Goal: Task Accomplishment & Management: Use online tool/utility

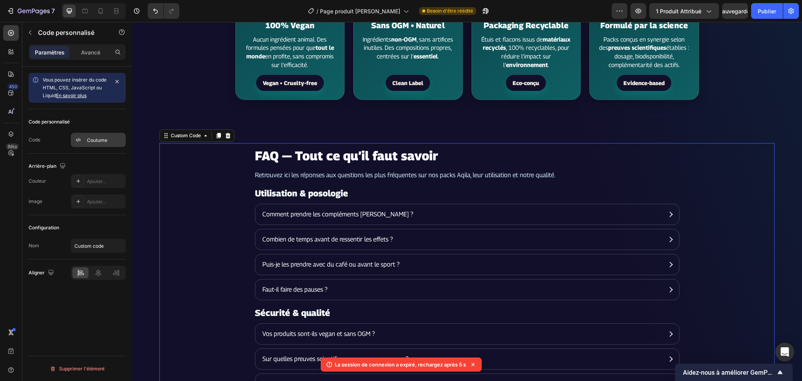
click at [95, 142] on font "Coutume" at bounding box center [97, 140] width 20 height 6
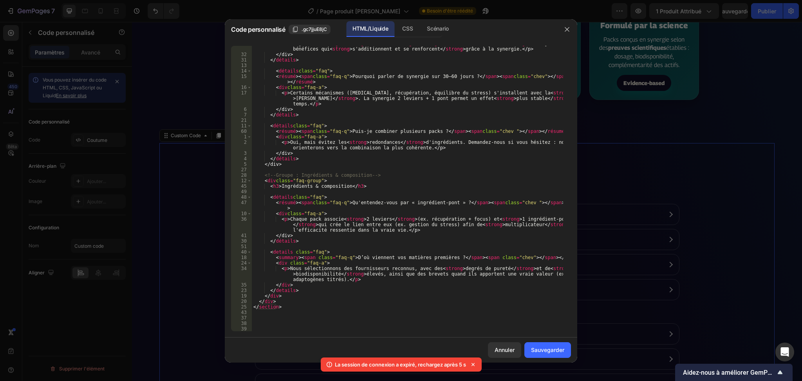
scroll to position [1129, 0]
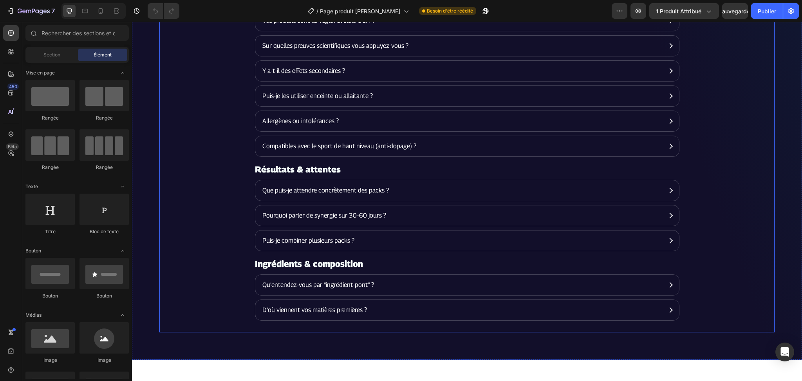
scroll to position [1931, 0]
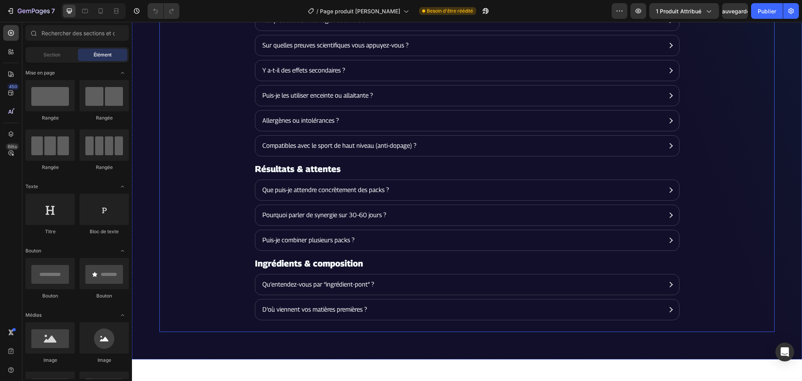
click at [208, 218] on section "FAQ — Tout ce qu’il faut savoir Retrouvez ici les réponses aux questions les pl…" at bounding box center [466, 81] width 615 height 502
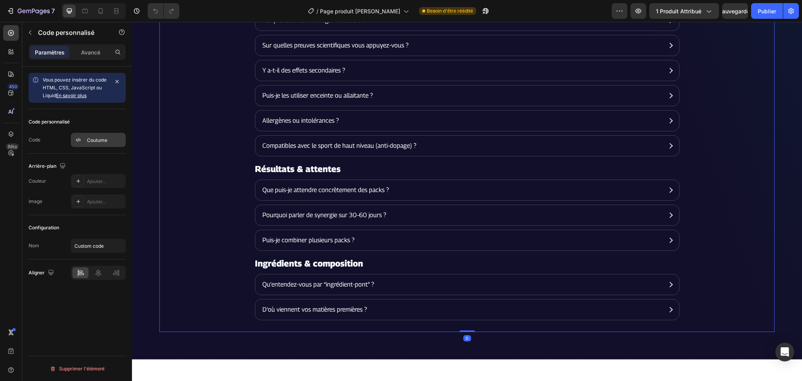
click at [99, 142] on font "Coutume" at bounding box center [97, 140] width 20 height 6
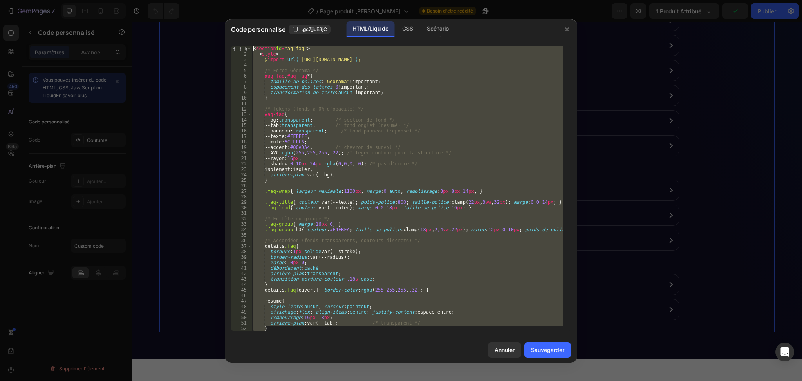
drag, startPoint x: 320, startPoint y: 328, endPoint x: 198, endPoint y: 39, distance: 314.0
click at [198, 39] on div "Code personnalisé .gc7jjuE8jC HTML/Liquide CSS Scénario } 1 2 3 4 5 6 7 8 9 10 …" at bounding box center [401, 190] width 802 height 381
paste textarea "/section"
type textarea "</section>"
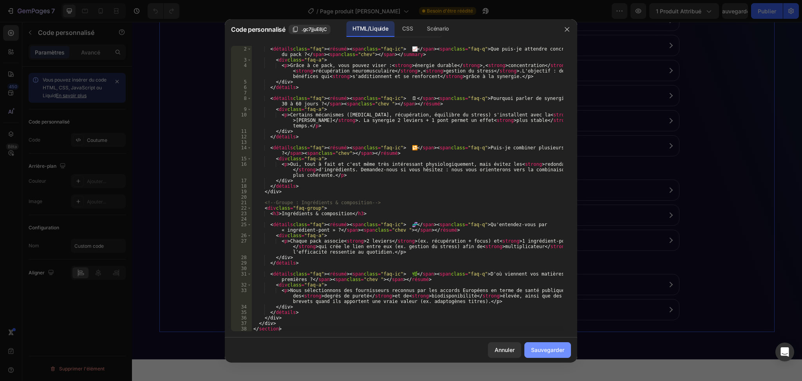
click at [551, 352] on font "Sauvegarder" at bounding box center [547, 349] width 33 height 7
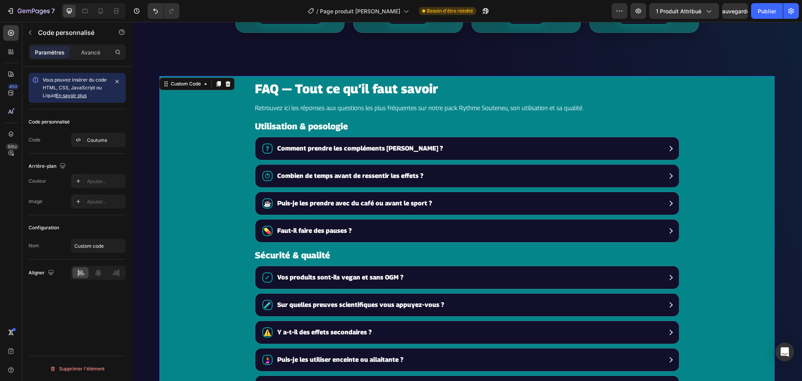
scroll to position [1670, 0]
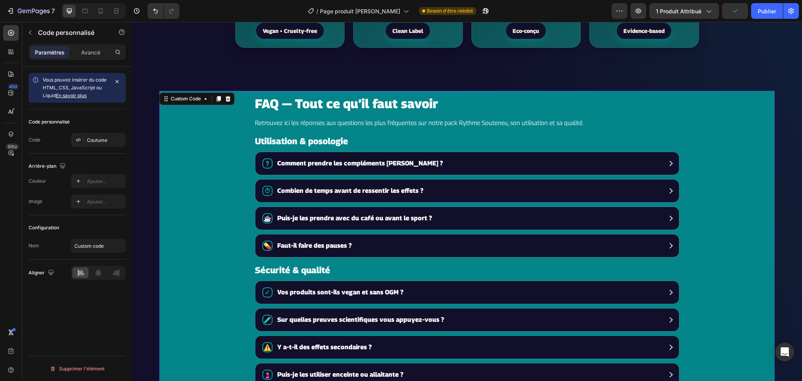
click at [448, 194] on span "Combien de temps avant de ressentir les effets ?" at bounding box center [470, 190] width 386 height 9
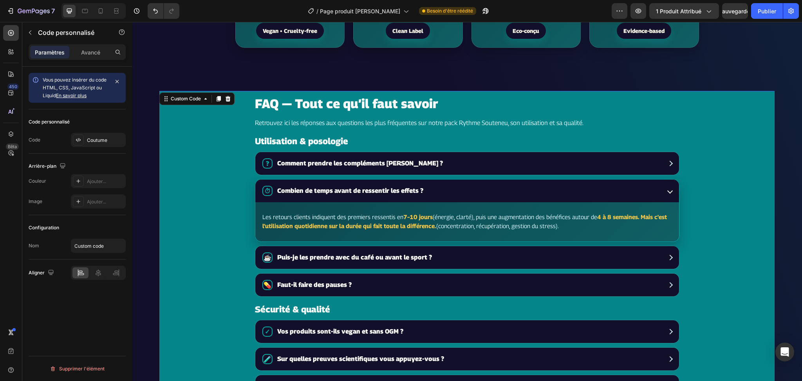
click at [463, 259] on span "Puis-je les prendre avec du café ou avant le sport ?" at bounding box center [470, 256] width 386 height 9
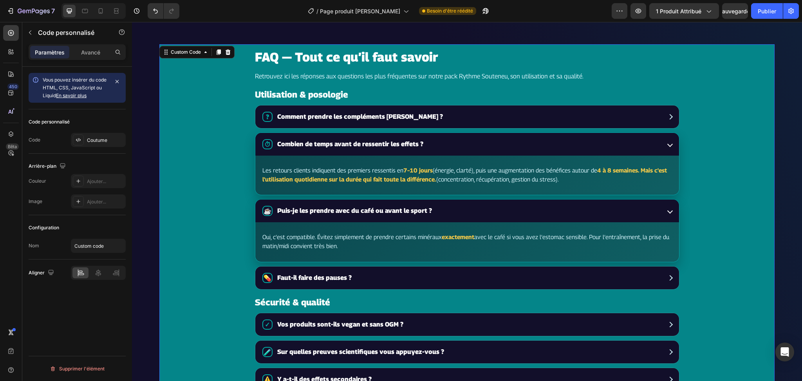
scroll to position [1775, 0]
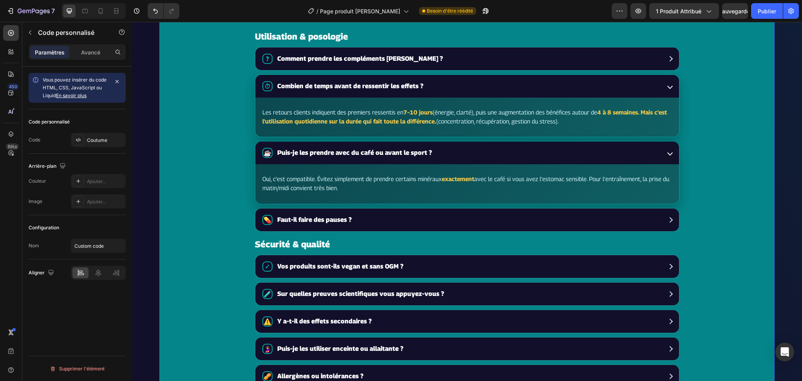
click at [431, 224] on span "Faut‑il faire des pauses ?" at bounding box center [470, 219] width 386 height 9
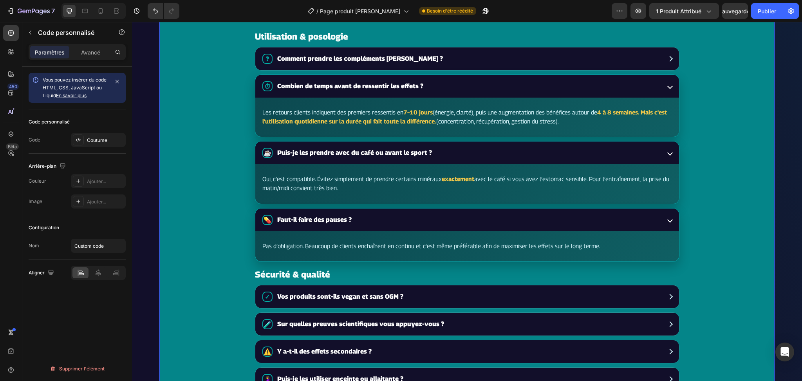
click at [431, 224] on span "Faut‑il faire des pauses ?" at bounding box center [470, 219] width 386 height 9
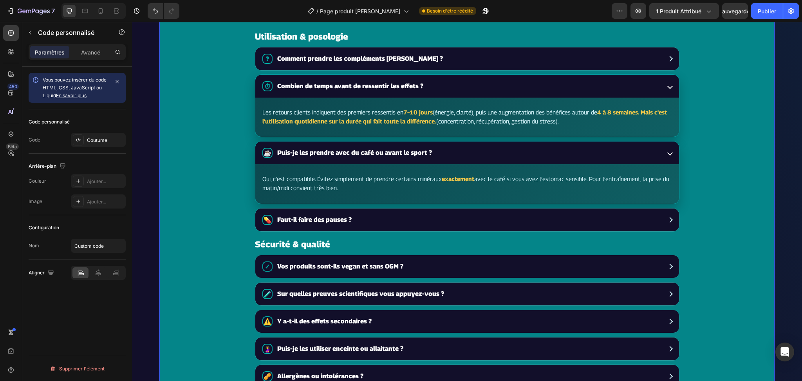
click at [433, 157] on span "Puis-je les prendre avec du café ou avant le sport ?" at bounding box center [470, 152] width 386 height 9
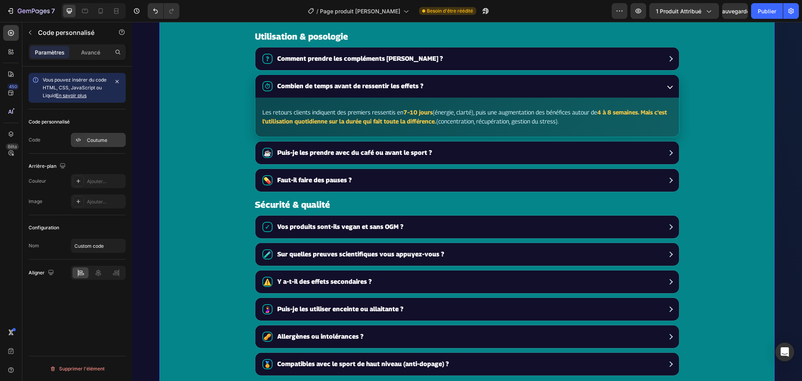
click at [94, 138] on font "Coutume" at bounding box center [97, 140] width 20 height 6
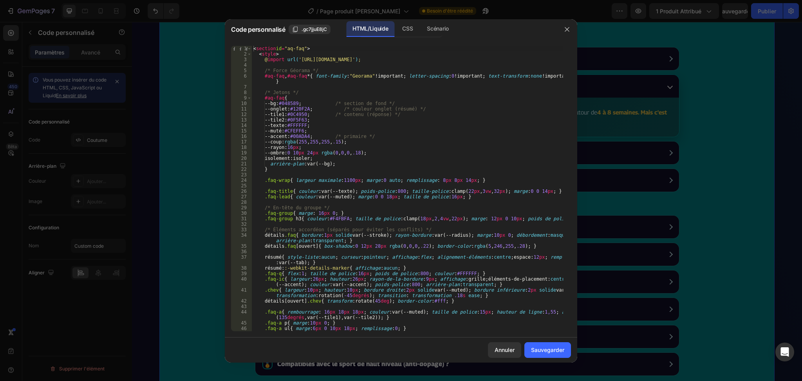
click at [737, 153] on div at bounding box center [401, 190] width 802 height 381
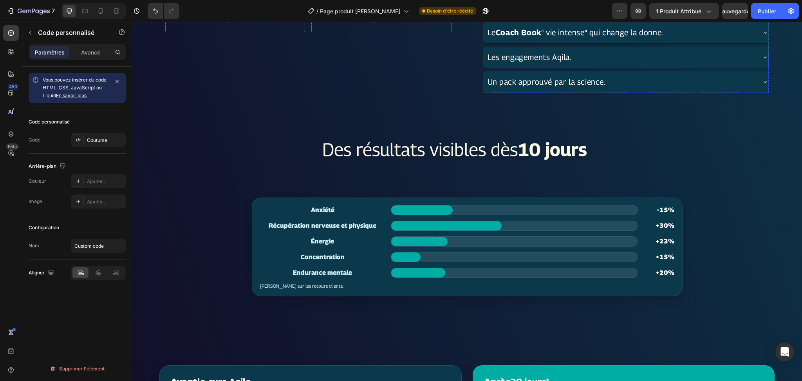
scroll to position [261, 0]
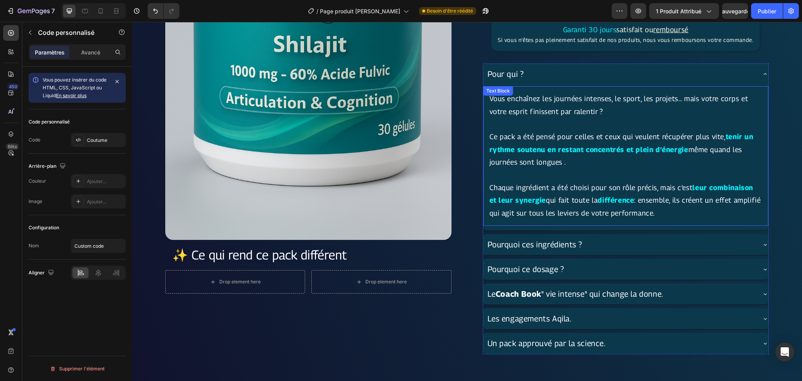
click at [572, 147] on strong "tenir un rythme soutenu en restant concentrés et plein d'énergie" at bounding box center [621, 142] width 264 height 21
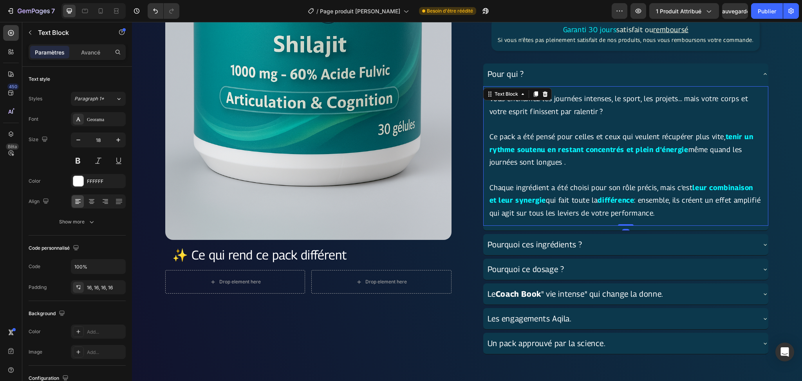
click at [573, 151] on strong "tenir un rythme soutenu en restant concentrés et plein d'énergie" at bounding box center [621, 142] width 264 height 21
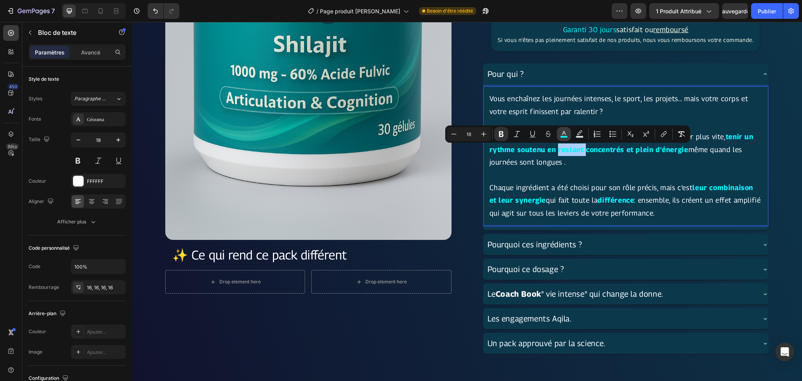
click at [562, 139] on button "color" at bounding box center [564, 134] width 14 height 14
type input "05F6FF"
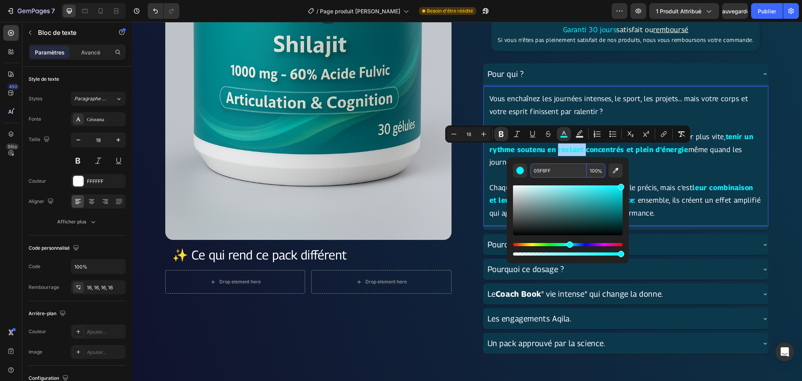
click at [563, 176] on input "05F6FF" at bounding box center [558, 170] width 56 height 14
click at [563, 175] on input "05F6FF" at bounding box center [558, 170] width 56 height 14
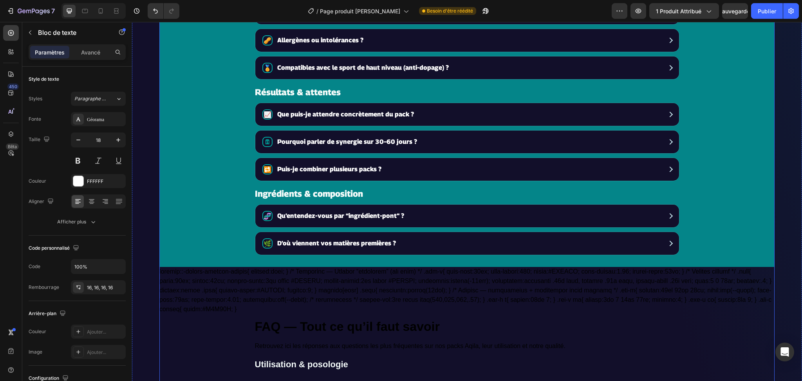
scroll to position [2088, 0]
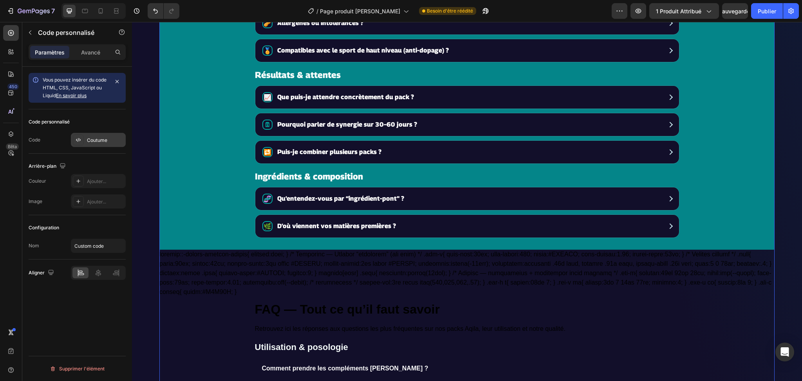
click at [104, 134] on div "Coutume" at bounding box center [98, 140] width 55 height 14
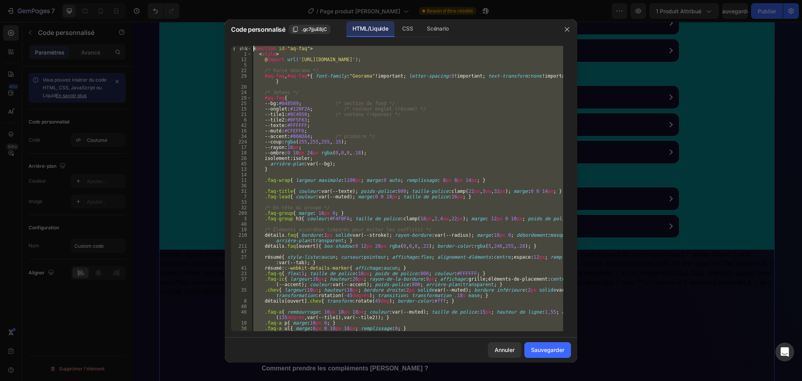
scroll to position [0, 0]
drag, startPoint x: 399, startPoint y: 326, endPoint x: 176, endPoint y: -46, distance: 433.7
click at [176, 0] on html "7 / Page produit Rythme Soutenu Besoin d'être réédité Aperçu 1 produit attribué…" at bounding box center [401, 0] width 802 height 0
type textarea "<section id="aq-faq"> <style>"
paste textarea
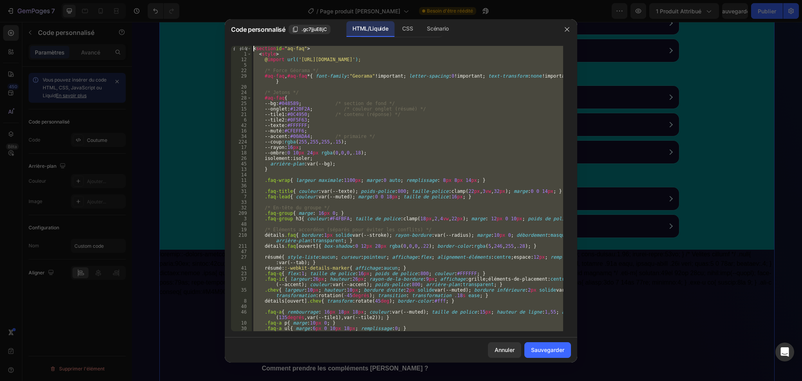
scroll to position [1123, 0]
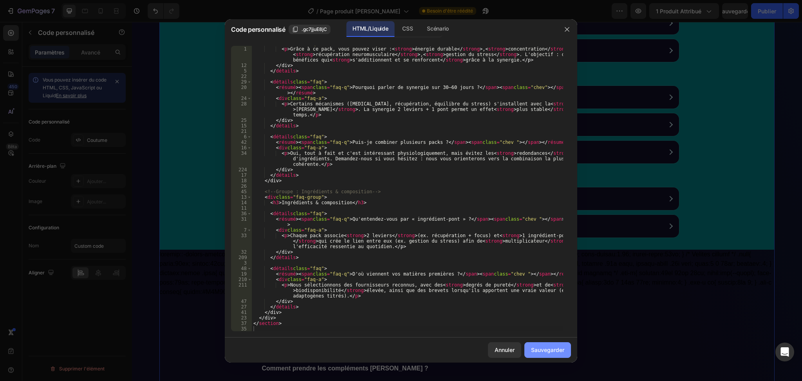
click at [547, 354] on button "Sauvegarder" at bounding box center [547, 350] width 47 height 16
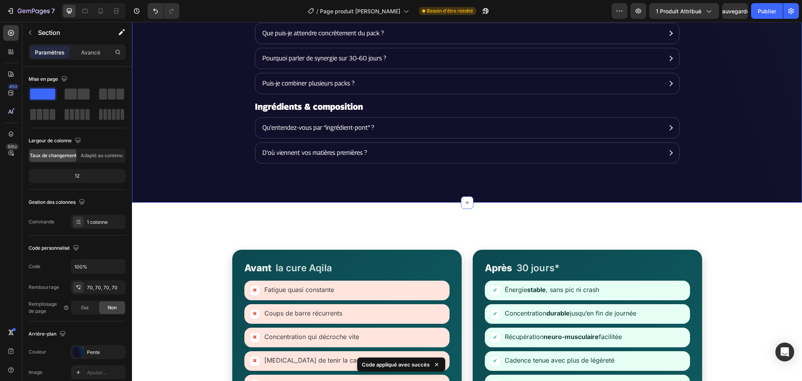
scroll to position [1931, 0]
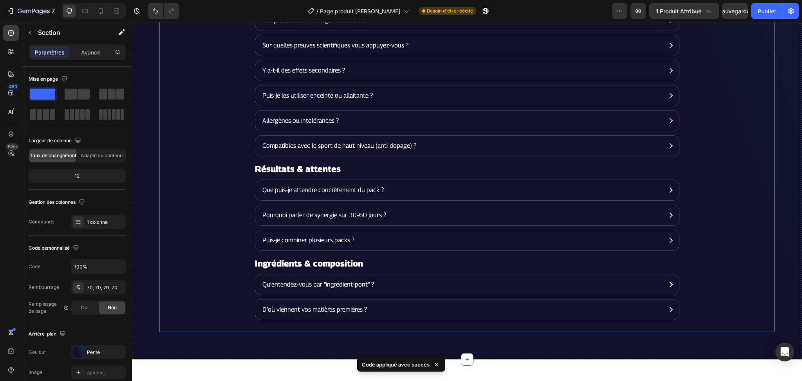
click at [422, 294] on summary "Qu’entendez-vous par “ingrédient-pont” ?" at bounding box center [467, 284] width 424 height 20
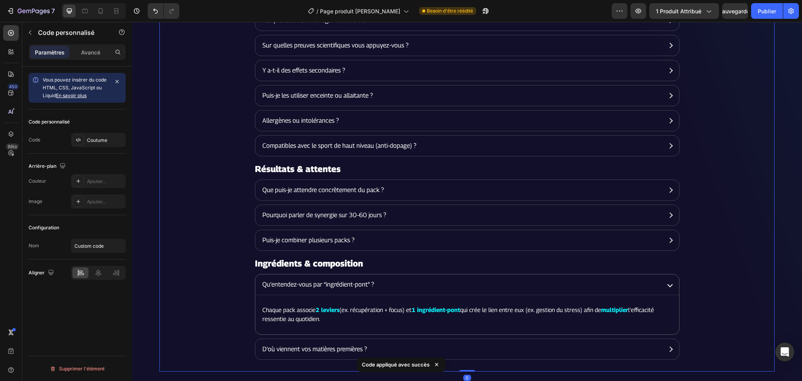
click at [422, 294] on summary "Qu’entendez-vous par “ingrédient-pont” ?" at bounding box center [467, 284] width 424 height 20
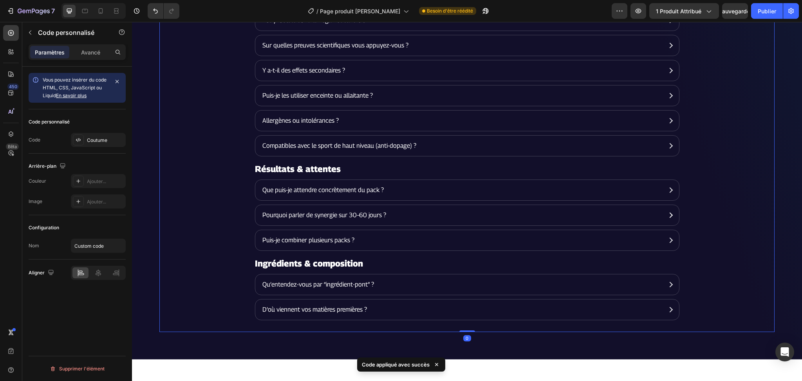
click at [413, 216] on summary "Pourquoi parler de synergie sur 30–60 jours ?" at bounding box center [467, 215] width 424 height 20
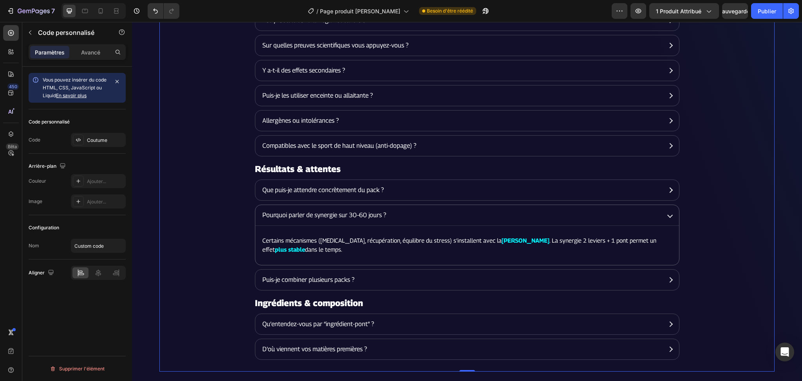
click at [414, 196] on summary "Que puis-je attendre concrètement du pack ?" at bounding box center [467, 190] width 424 height 20
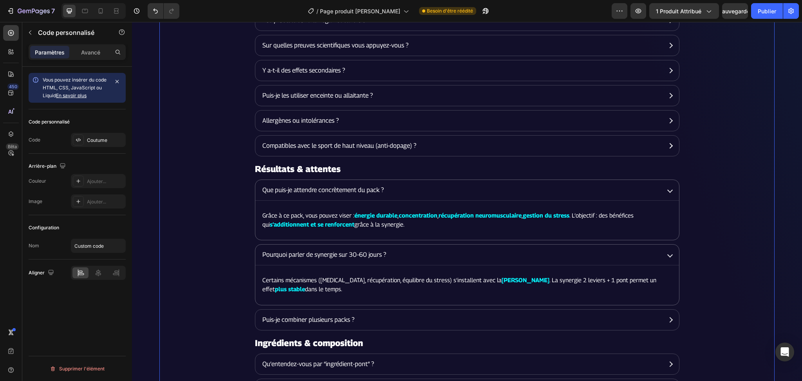
click at [408, 156] on summary "Compatibles avec le sport de haut niveau (anti-dopage) ?" at bounding box center [467, 145] width 424 height 20
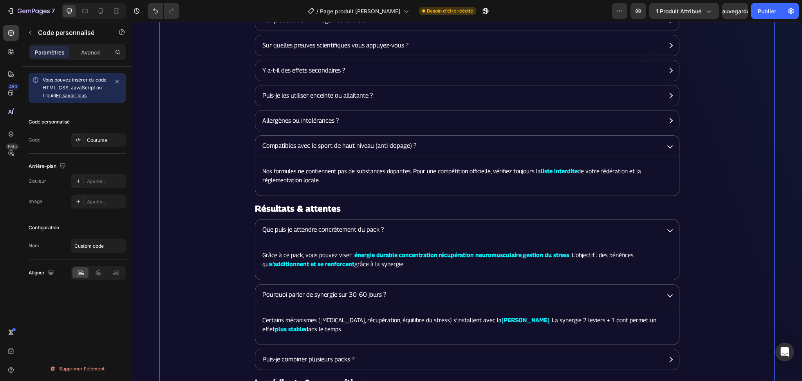
click at [405, 124] on summary "Allergènes ou intolérances ?" at bounding box center [467, 120] width 424 height 20
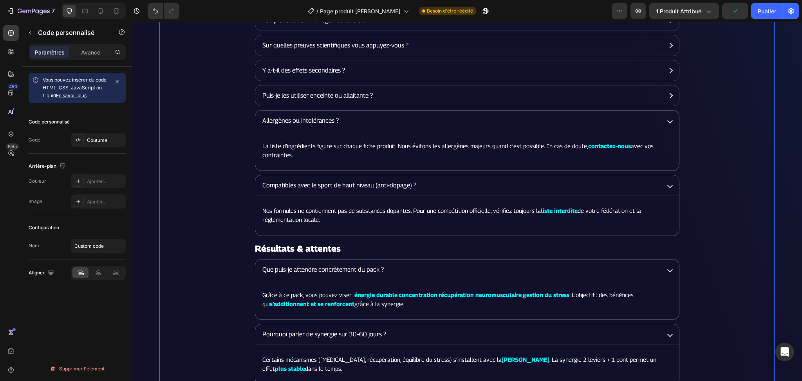
click at [400, 106] on summary "Puis-je les utiliser enceinte ou allaitante ?" at bounding box center [467, 95] width 424 height 20
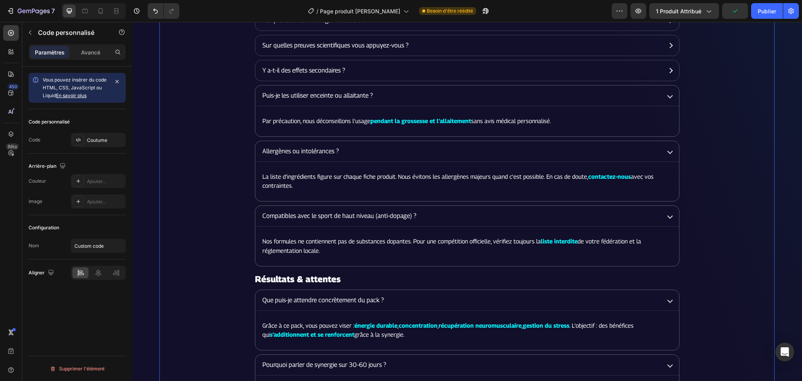
click at [405, 81] on summary "Y a-t-il des effets secondaires ?" at bounding box center [467, 70] width 424 height 20
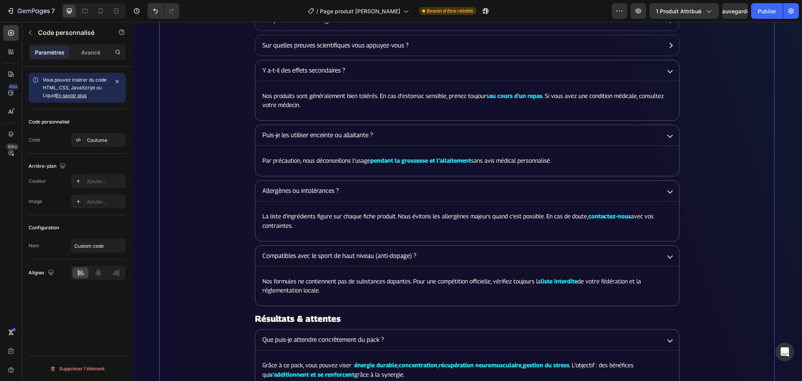
scroll to position [1827, 0]
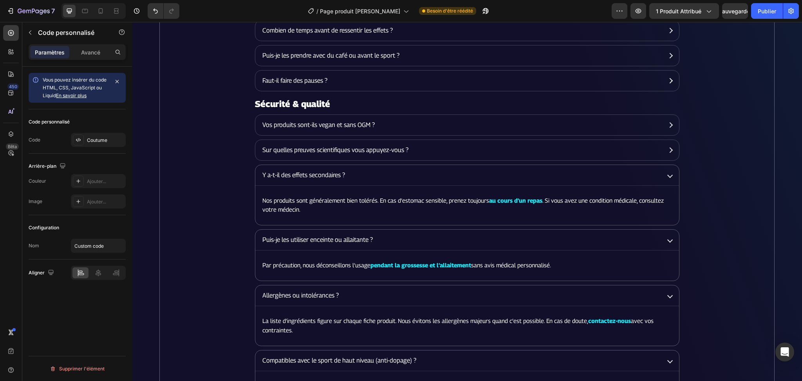
click at [377, 81] on summary "Faut-il faire des pauses ?" at bounding box center [467, 80] width 424 height 20
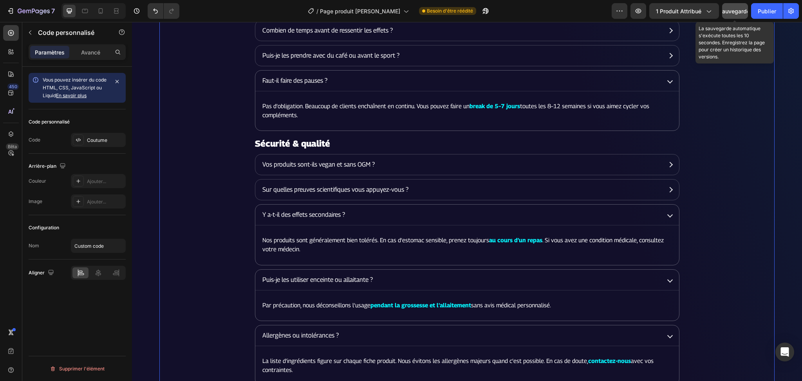
click at [726, 11] on font "Sauvegarder" at bounding box center [734, 11] width 33 height 7
